Goal: Navigation & Orientation: Find specific page/section

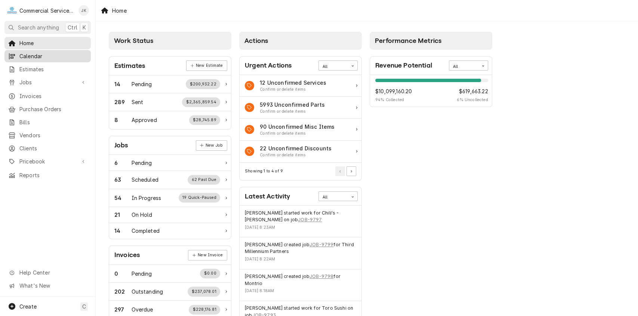
click at [43, 52] on span "Calendar" at bounding box center [53, 56] width 68 height 8
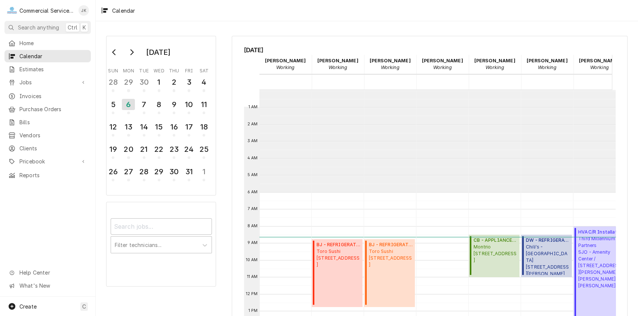
scroll to position [102, 0]
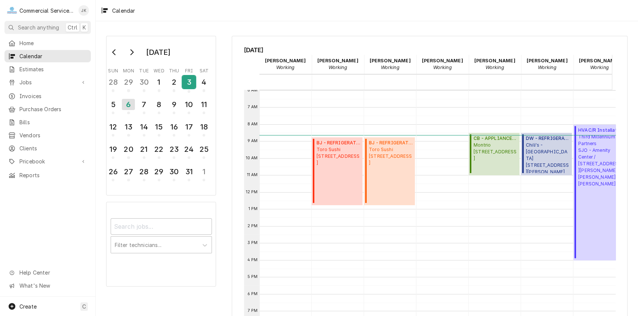
click at [191, 81] on div "3" at bounding box center [188, 82] width 13 height 13
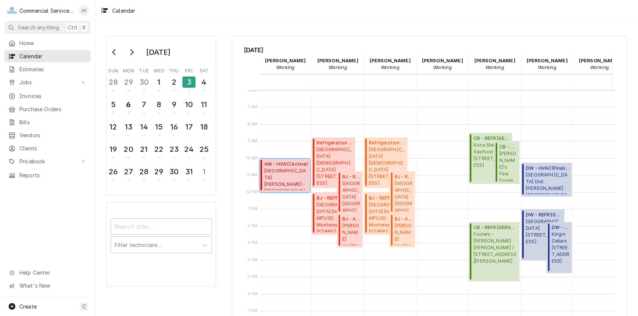
click at [281, 170] on span "Santa Rita Union School District - MD McKinnon School / 2100 McKinnon St, Salin…" at bounding box center [286, 179] width 44 height 23
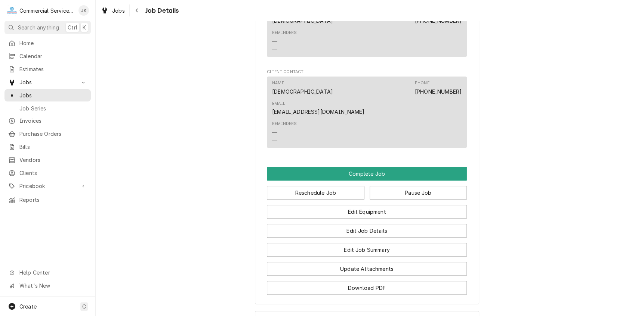
scroll to position [440, 0]
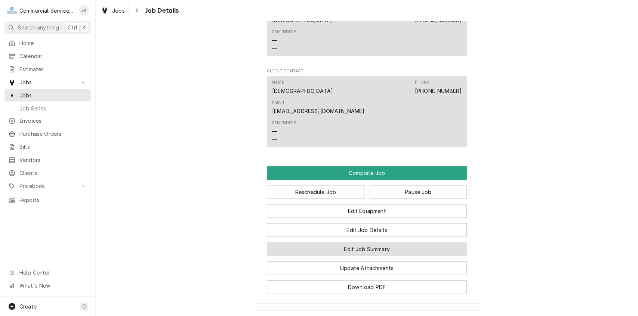
click at [363, 248] on button "Edit Job Summary" at bounding box center [367, 250] width 200 height 14
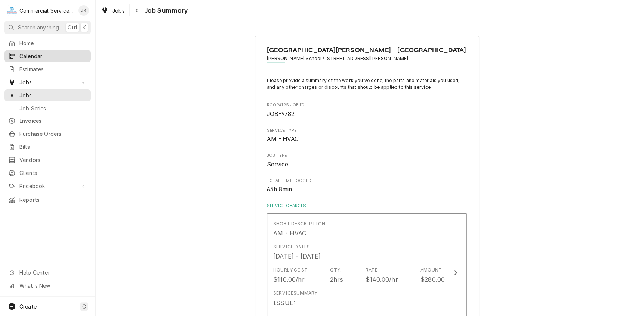
click at [39, 55] on span "Calendar" at bounding box center [53, 56] width 68 height 8
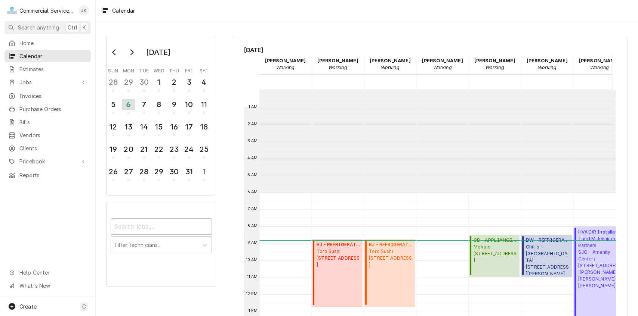
scroll to position [102, 0]
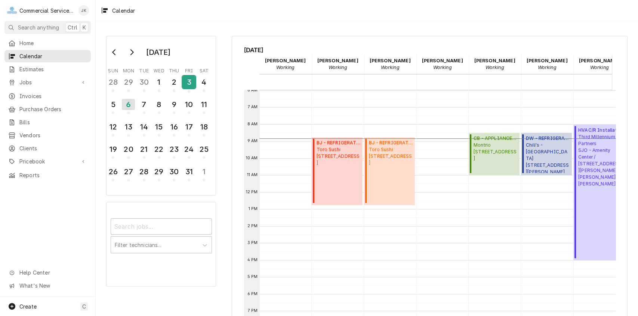
click at [192, 79] on div "3" at bounding box center [188, 82] width 13 height 13
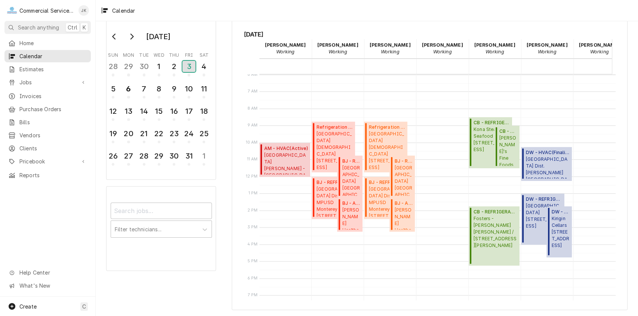
scroll to position [0, 0]
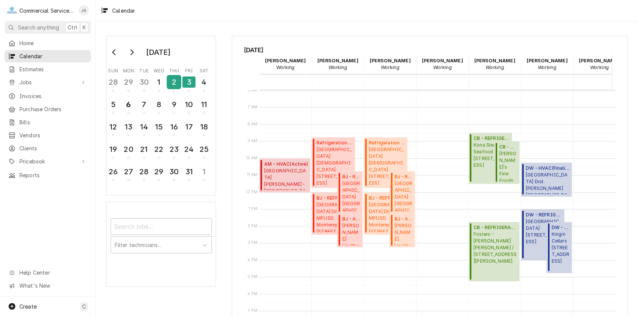
click at [177, 80] on div "2" at bounding box center [173, 82] width 13 height 13
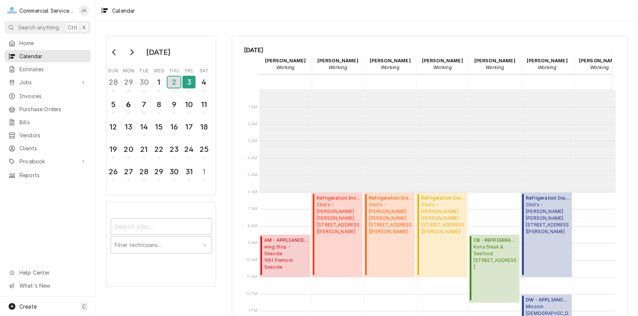
scroll to position [102, 0]
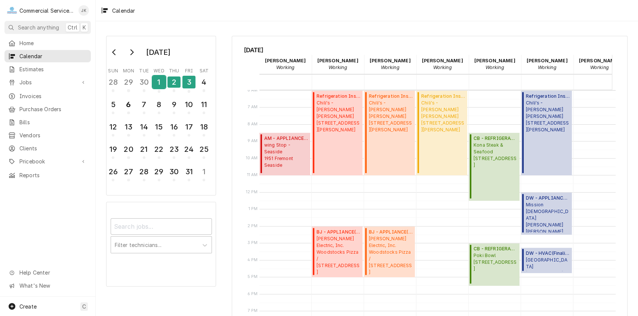
click at [160, 81] on div "1" at bounding box center [158, 82] width 13 height 13
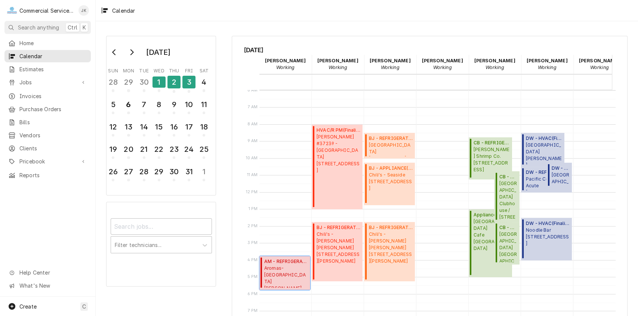
click at [283, 273] on span "Aromas-San Juan Unified School District Aromas School / 365 Vega St, Aromas, CA…" at bounding box center [286, 276] width 44 height 23
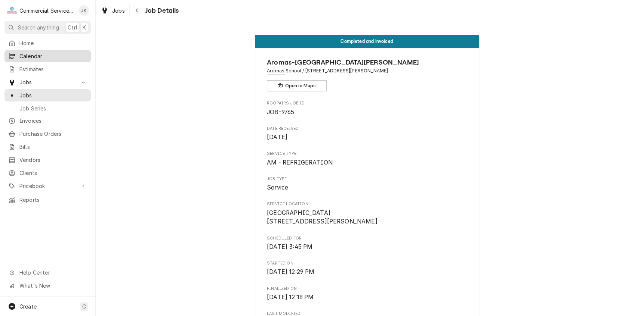
click at [44, 53] on span "Calendar" at bounding box center [53, 56] width 68 height 8
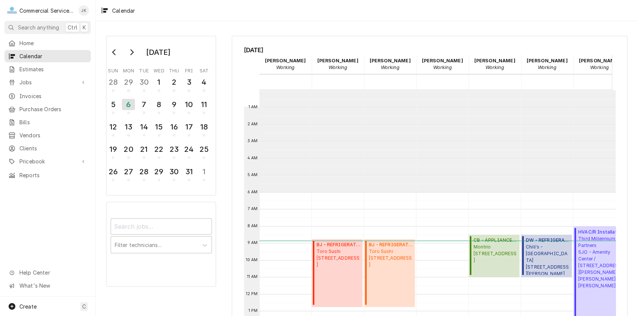
scroll to position [102, 0]
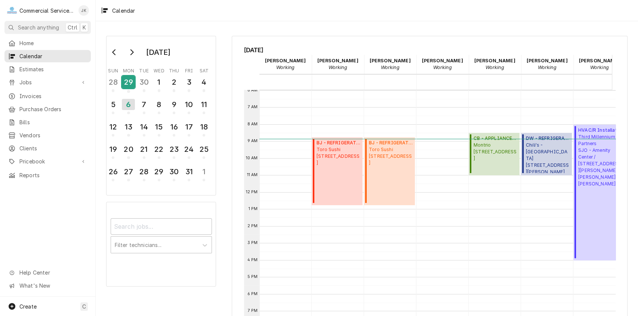
click at [126, 78] on div "29" at bounding box center [128, 82] width 13 height 13
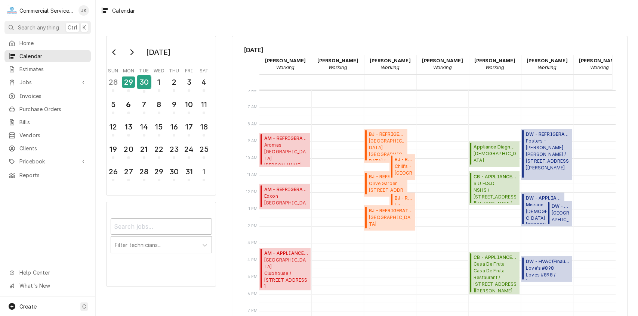
click at [148, 81] on div "30" at bounding box center [144, 82] width 13 height 13
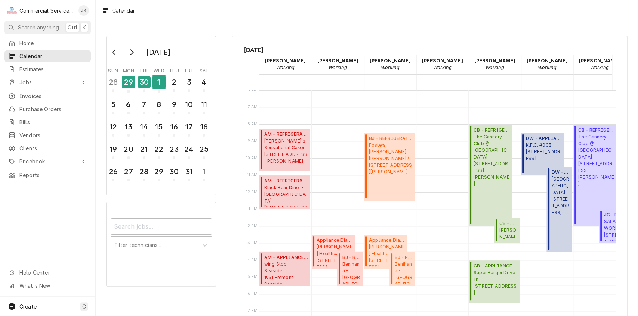
click at [159, 78] on div "1" at bounding box center [158, 82] width 13 height 13
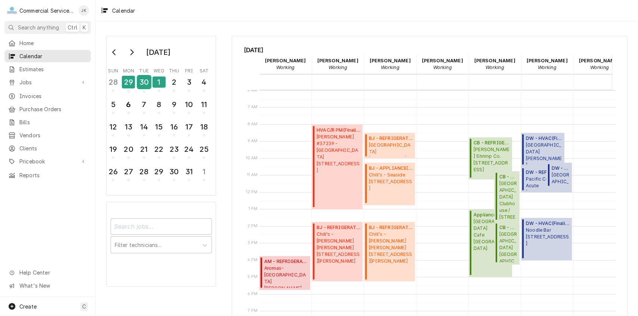
click at [142, 79] on div "30" at bounding box center [144, 82] width 13 height 13
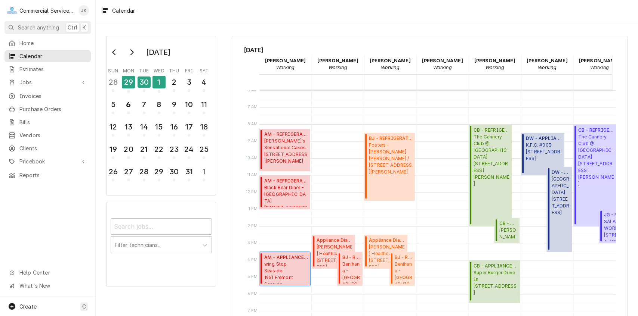
click at [274, 261] on span "wing Stop - Seaside 1951 Fremont Seaside" at bounding box center [286, 272] width 44 height 23
click at [126, 78] on div "29" at bounding box center [128, 82] width 13 height 13
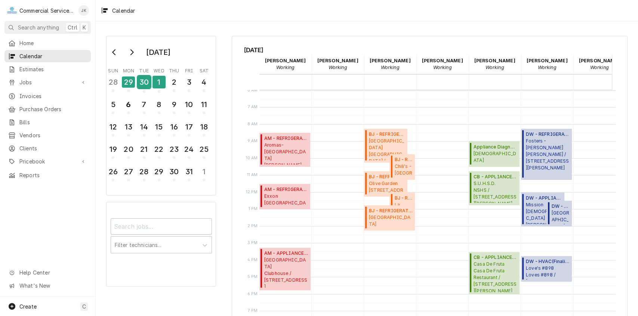
click at [141, 83] on div "30" at bounding box center [144, 82] width 13 height 13
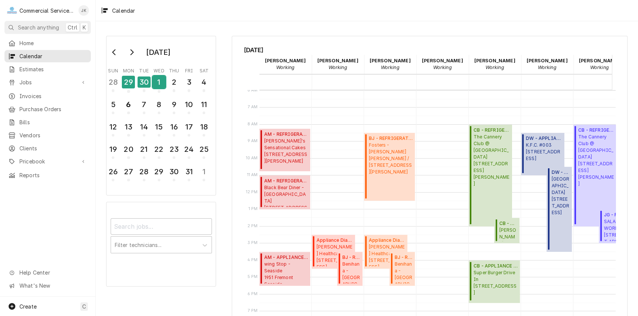
click at [160, 83] on div "1" at bounding box center [158, 82] width 13 height 13
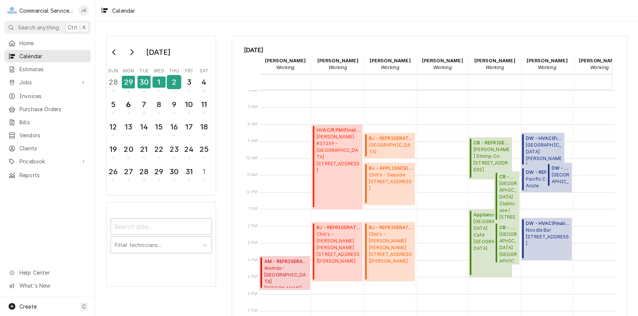
click at [177, 81] on div "2" at bounding box center [173, 82] width 13 height 13
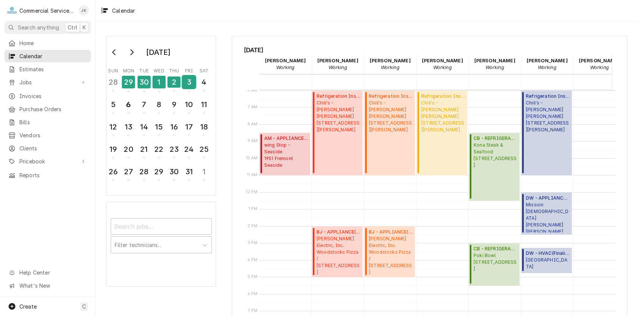
click at [187, 81] on div "3" at bounding box center [188, 82] width 13 height 13
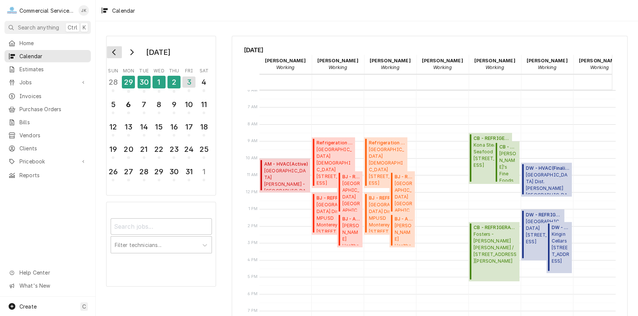
click at [115, 52] on icon "Go to previous month" at bounding box center [114, 52] width 6 height 6
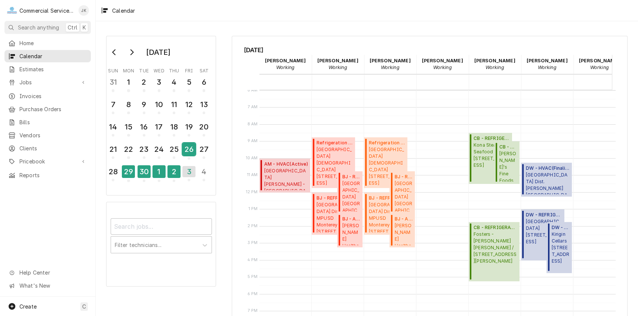
click at [188, 149] on div "26" at bounding box center [188, 149] width 13 height 13
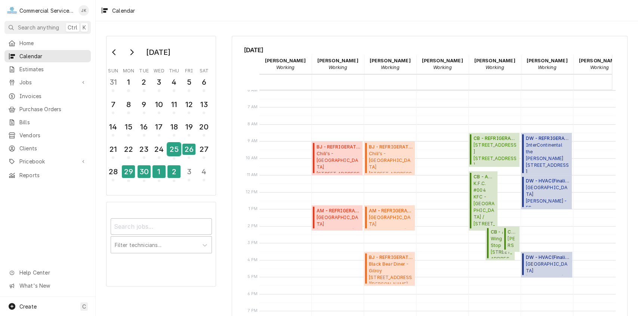
click at [175, 149] on div "25" at bounding box center [173, 149] width 13 height 13
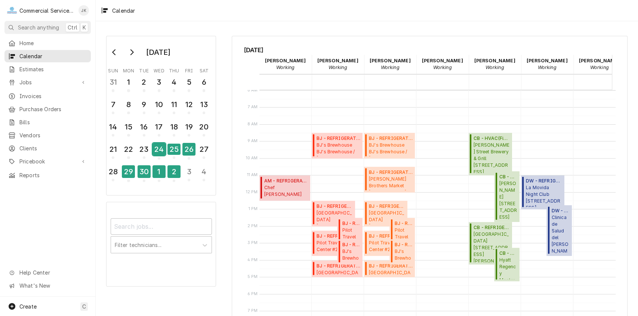
click at [159, 149] on div "24" at bounding box center [158, 149] width 13 height 13
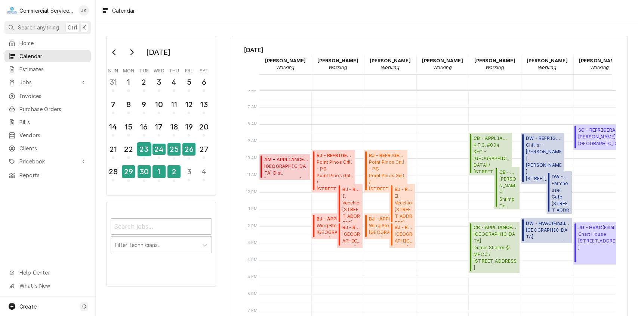
click at [146, 149] on div "23" at bounding box center [144, 149] width 13 height 13
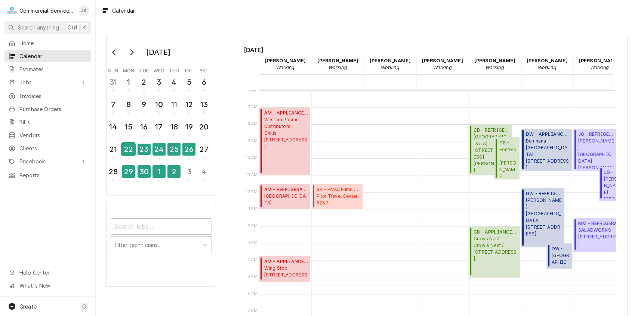
click at [130, 149] on div "22" at bounding box center [128, 149] width 13 height 13
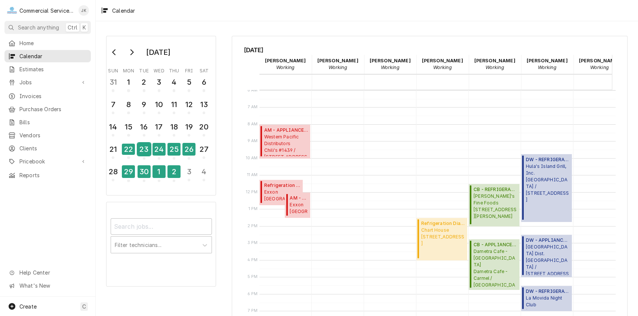
click at [146, 149] on div "23" at bounding box center [144, 149] width 13 height 13
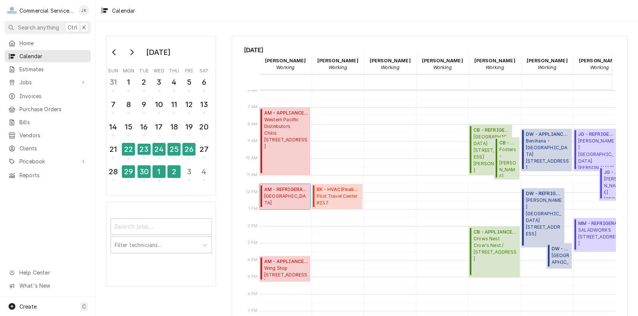
click at [275, 195] on span "Marathon Gas Station 1222 De la Torre St, Salinas, CA 93905" at bounding box center [286, 200] width 44 height 14
click at [161, 145] on div "24" at bounding box center [158, 149] width 13 height 13
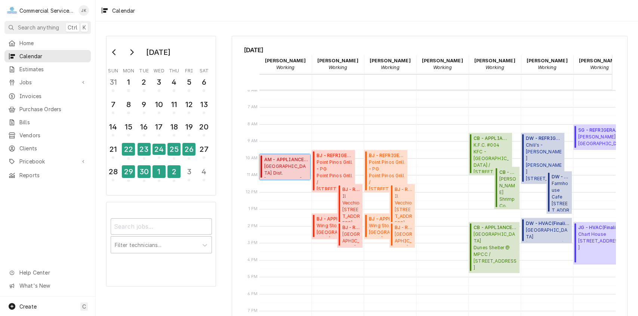
click at [281, 166] on span "Alisal School Dist. JESSE G. SANCHEZ ELEMENTARY SCHOOL / 901 N Sanborn Rd, Sali…" at bounding box center [286, 170] width 44 height 14
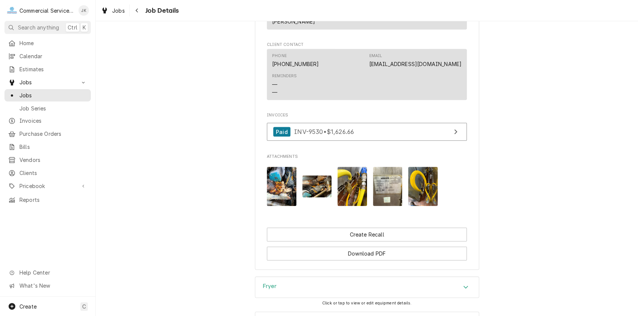
scroll to position [562, 0]
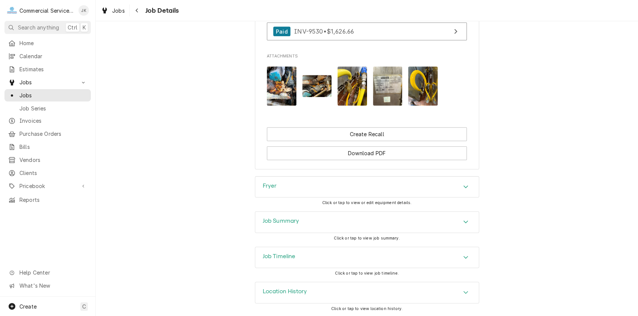
click at [310, 223] on div "Job Summary" at bounding box center [366, 222] width 223 height 21
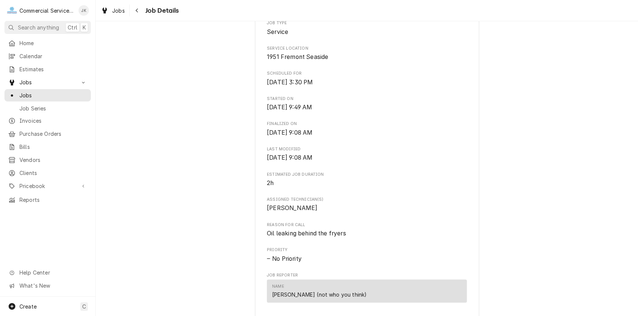
scroll to position [102, 0]
